Goal: Task Accomplishment & Management: Manage account settings

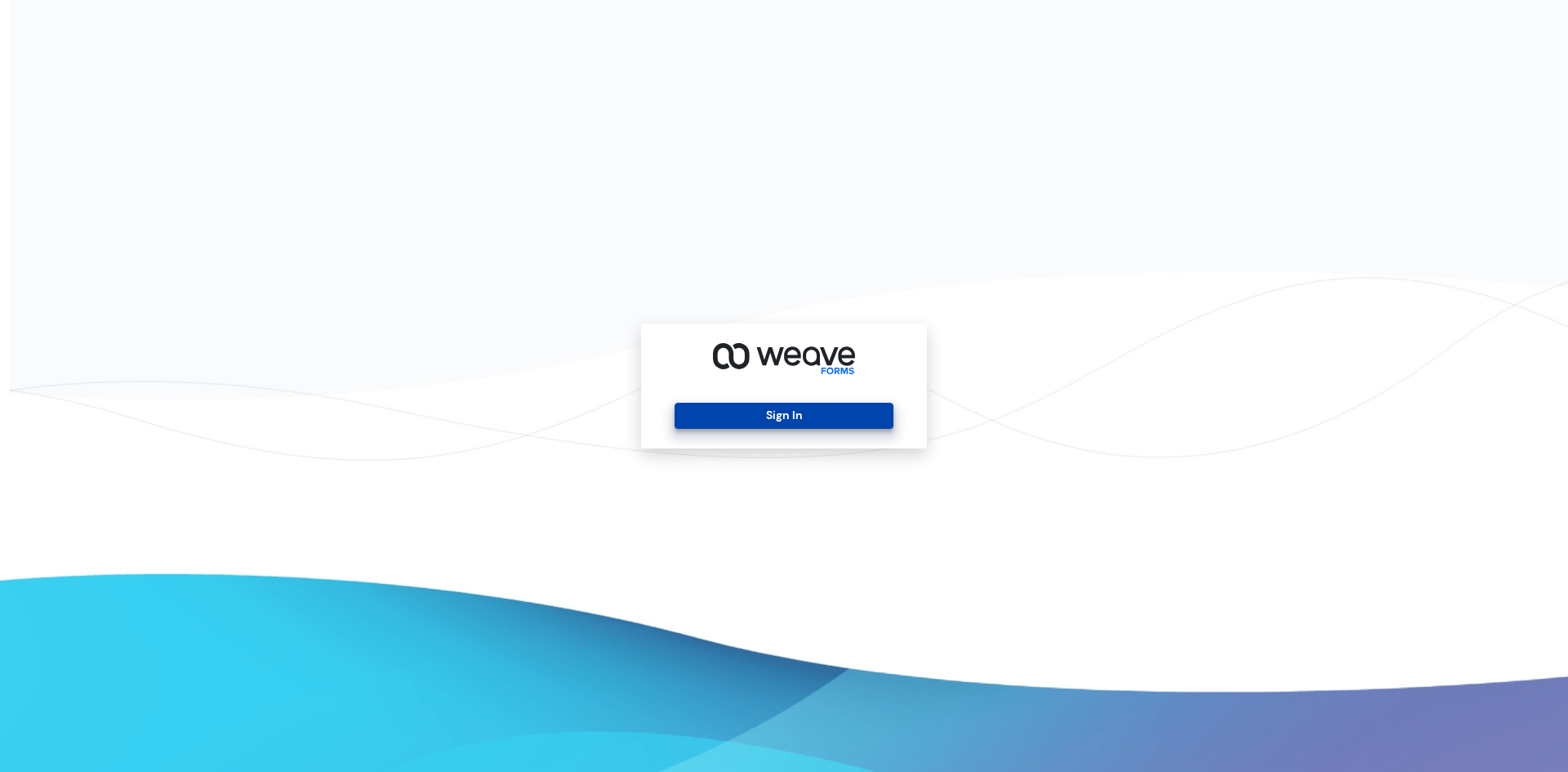
click at [742, 415] on button "Sign In" at bounding box center [784, 416] width 218 height 26
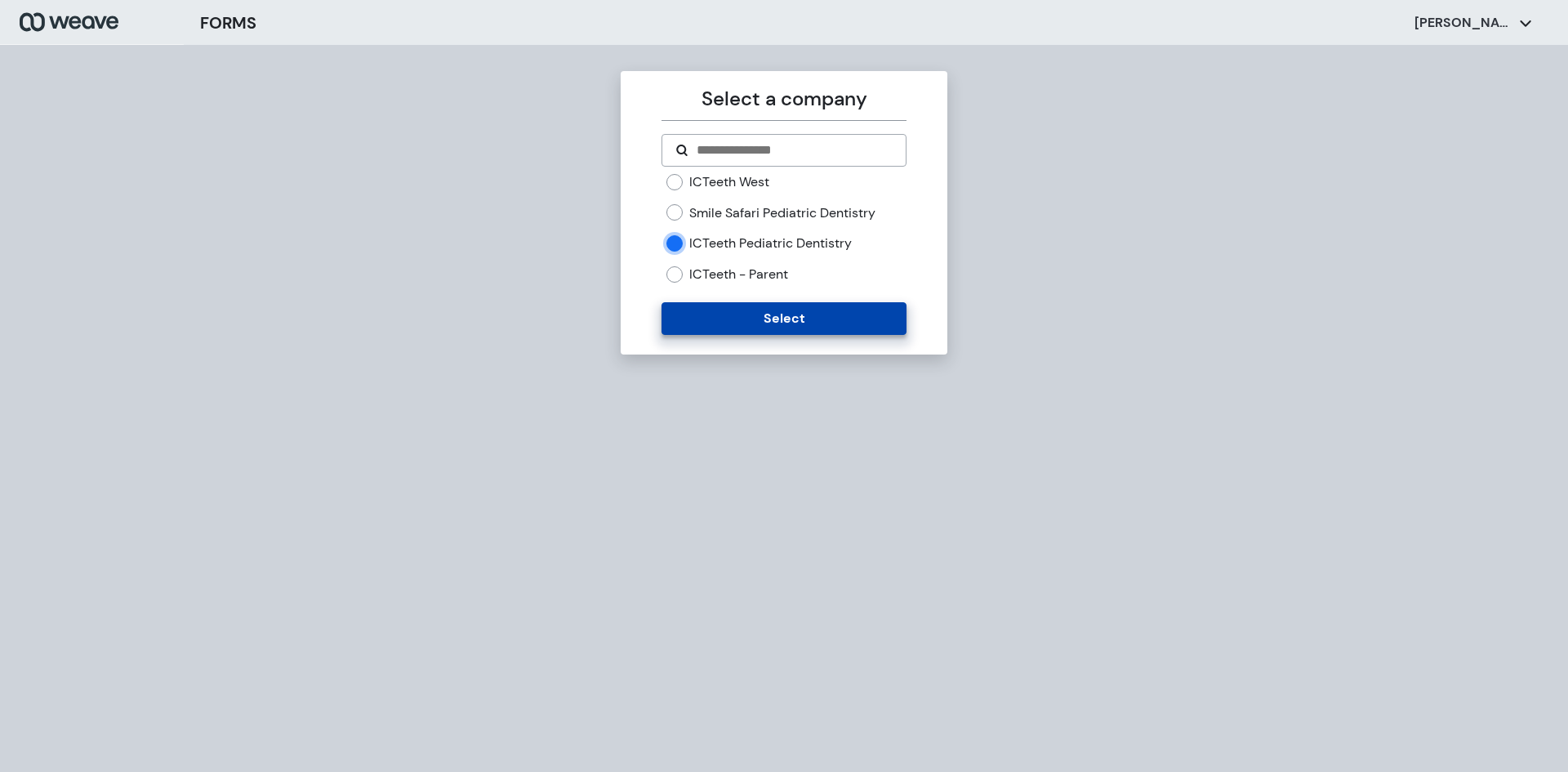
click at [675, 312] on button "Select" at bounding box center [784, 318] width 244 height 32
